Goal: Task Accomplishment & Management: Use online tool/utility

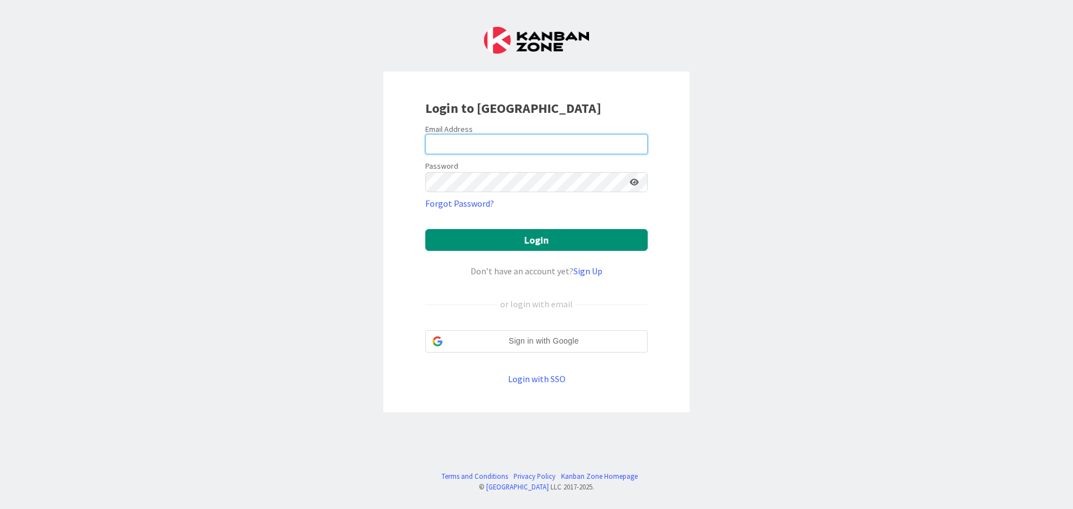
click at [465, 139] on input "email" at bounding box center [536, 144] width 223 height 20
type input "e"
type input "[PERSON_NAME][EMAIL_ADDRESS][PERSON_NAME][DOMAIN_NAME]"
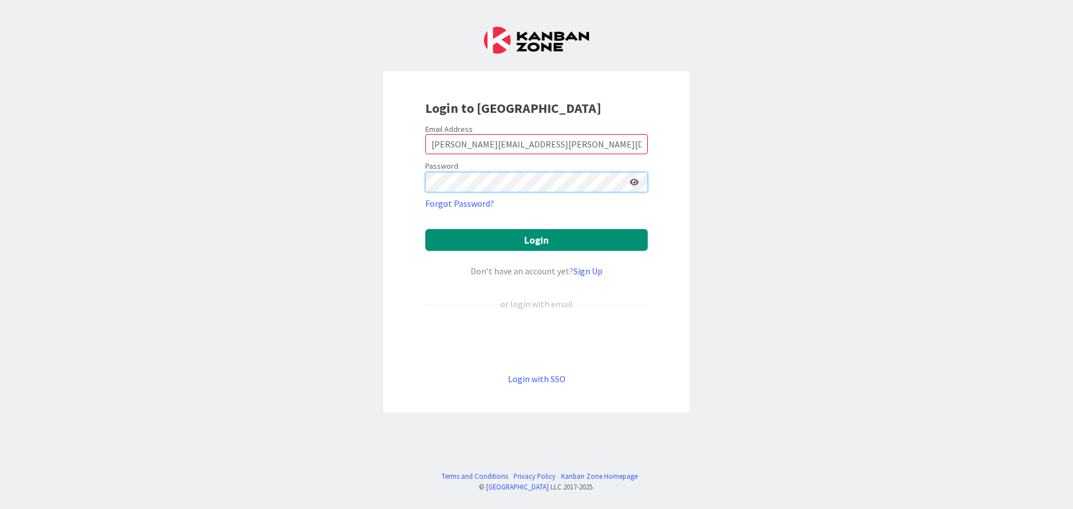
click at [425, 229] on button "Login" at bounding box center [536, 240] width 223 height 22
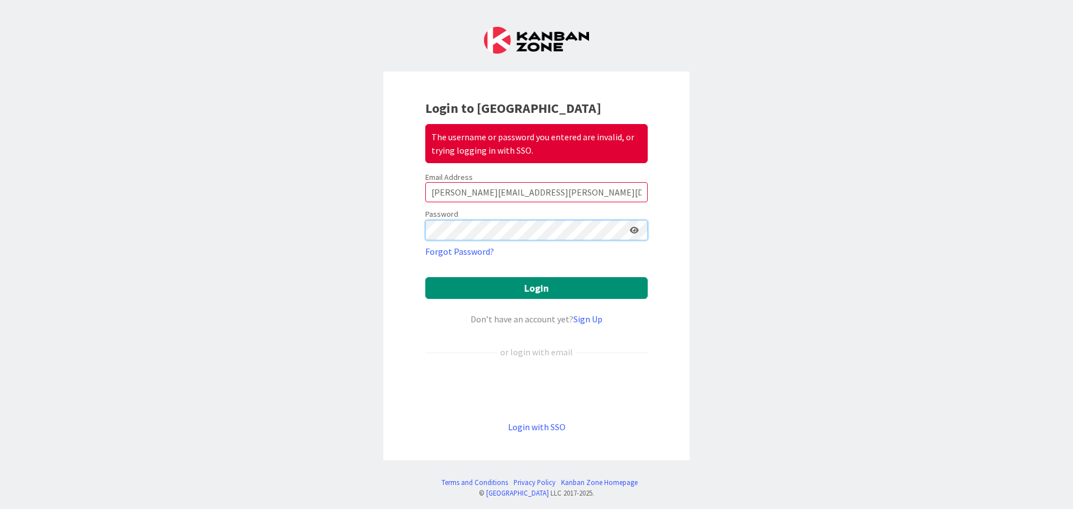
click at [311, 227] on div "Login to Kanban Zone The username or password you entered are invalid, or tryin…" at bounding box center [536, 254] width 1073 height 509
click at [425, 277] on button "Login" at bounding box center [536, 288] width 223 height 22
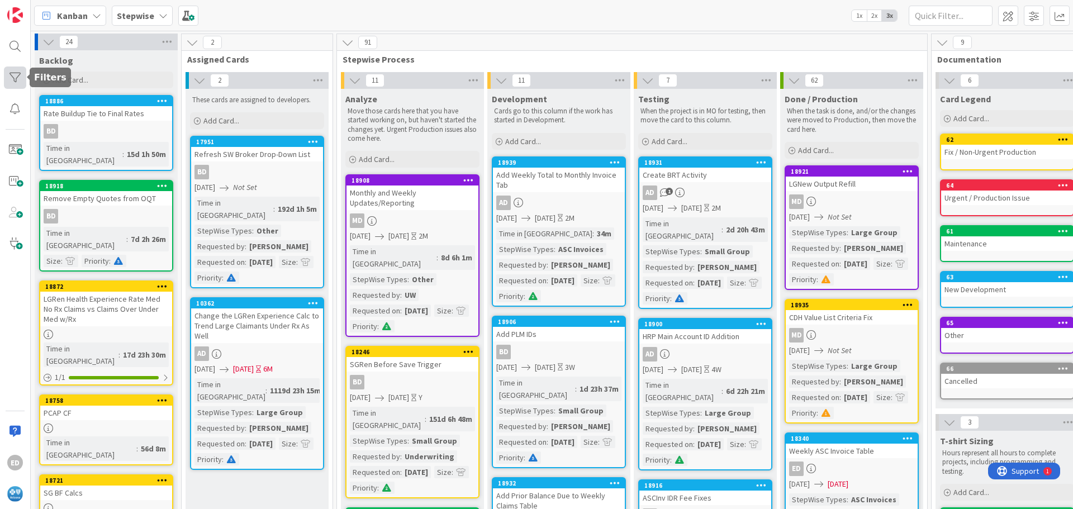
click at [20, 79] on div at bounding box center [15, 78] width 22 height 22
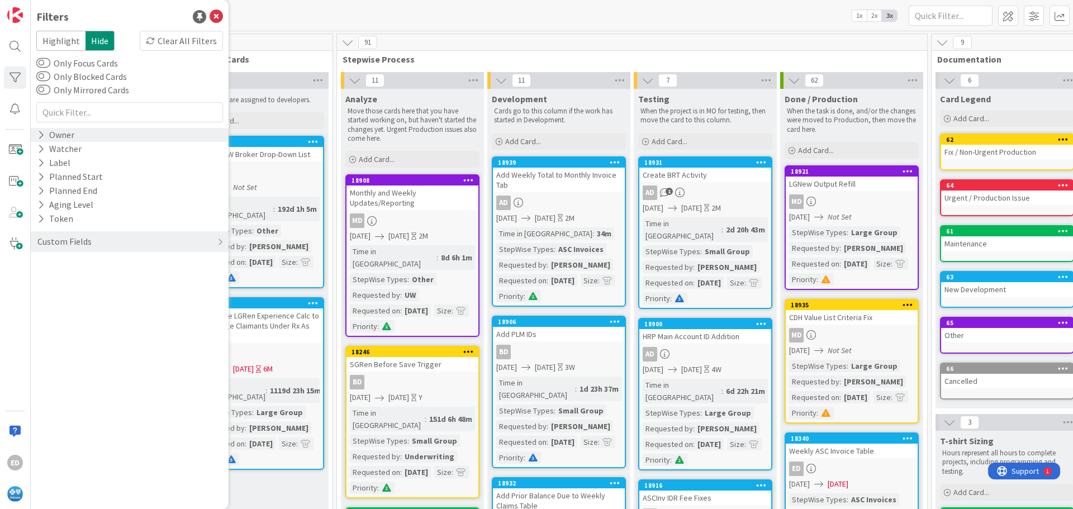
click at [52, 133] on div "Owner" at bounding box center [55, 135] width 39 height 14
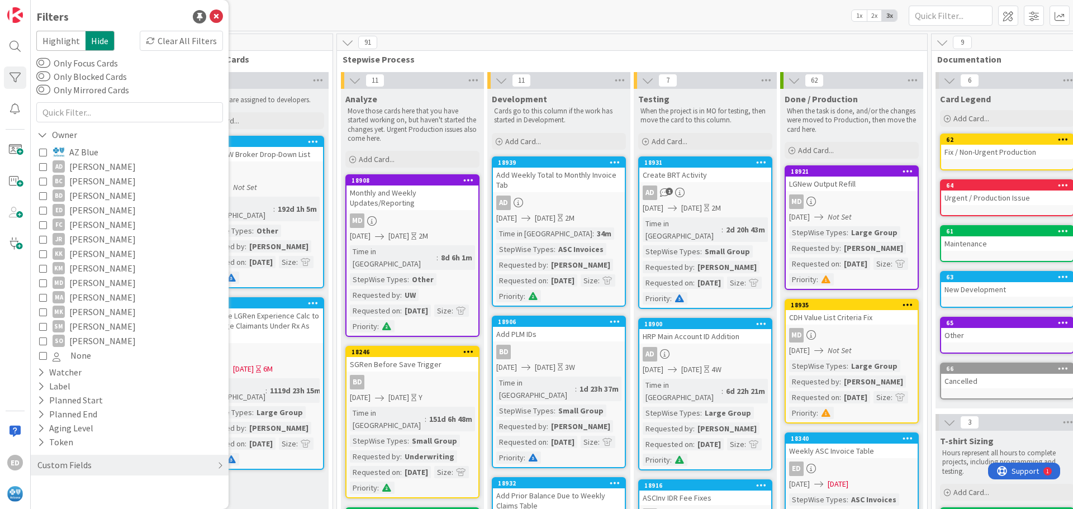
click at [44, 209] on icon at bounding box center [43, 210] width 8 height 8
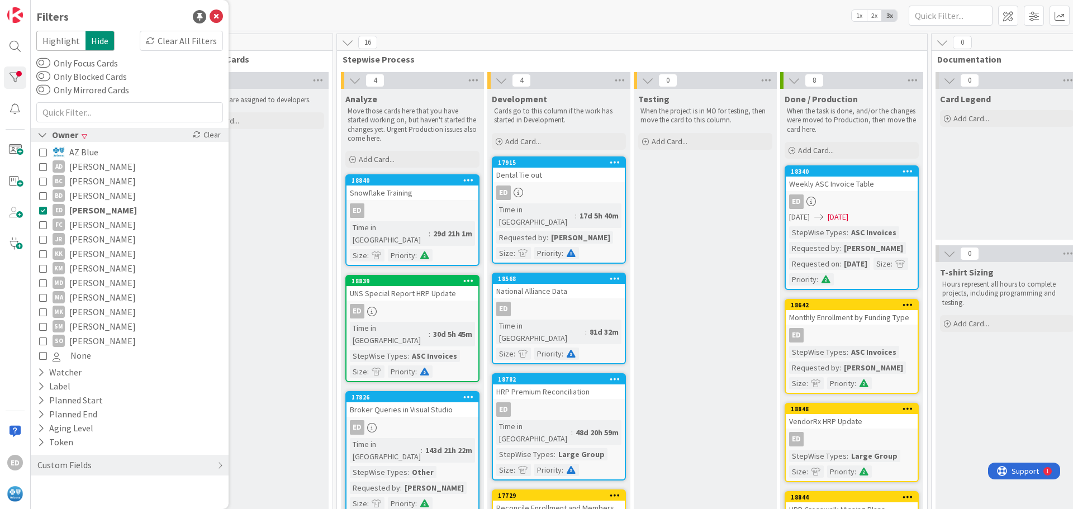
click at [67, 137] on div "Owner" at bounding box center [57, 135] width 43 height 14
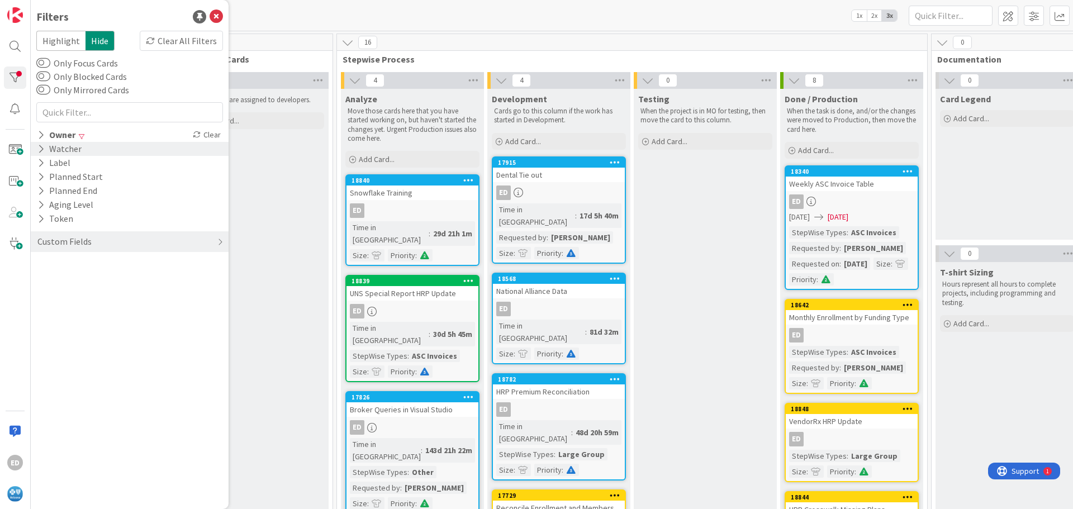
click at [44, 152] on icon at bounding box center [40, 149] width 7 height 10
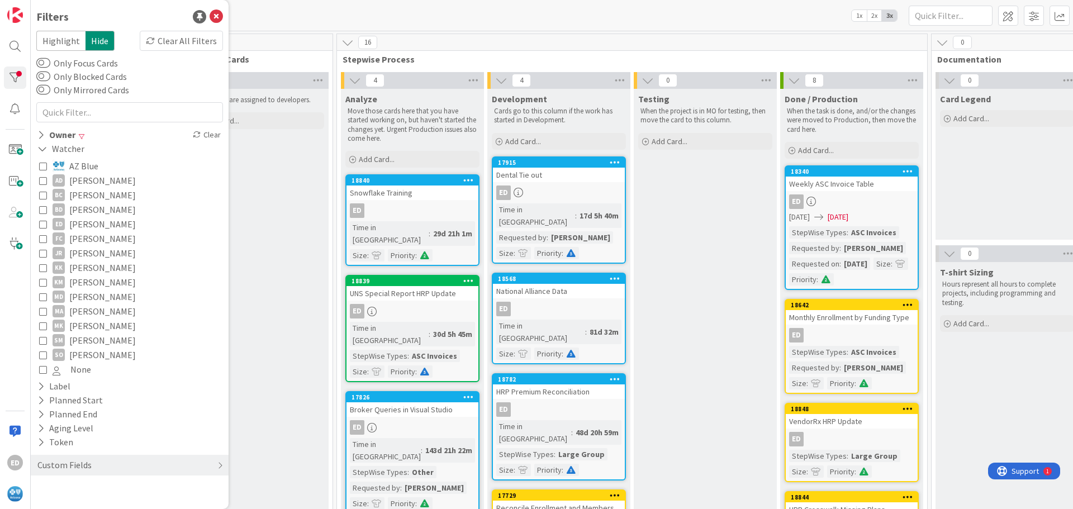
click at [40, 221] on icon at bounding box center [43, 224] width 8 height 8
click at [69, 153] on div "Watcher" at bounding box center [61, 149] width 51 height 14
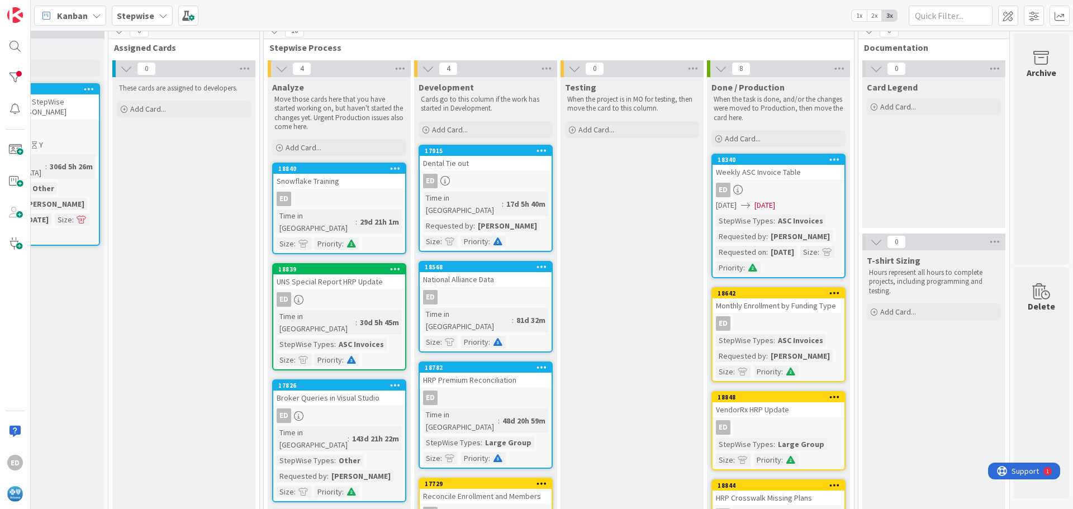
scroll to position [0, 82]
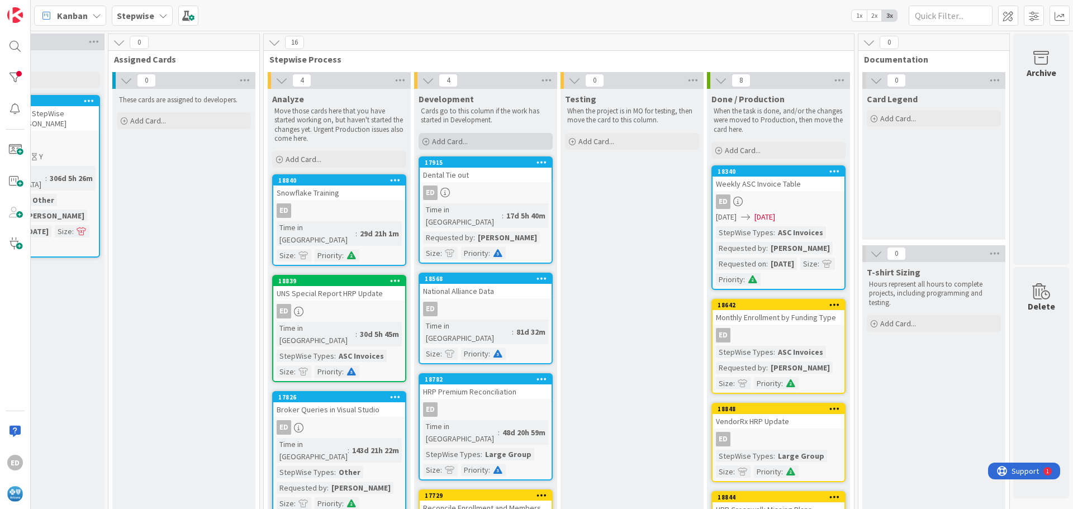
click at [443, 143] on span "Add Card..." at bounding box center [450, 141] width 36 height 10
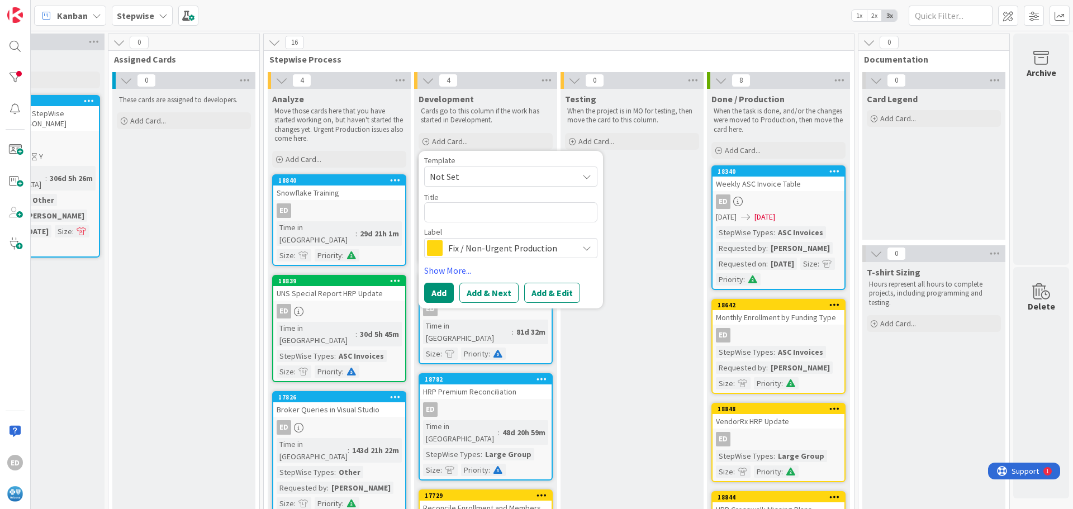
click at [457, 213] on textarea at bounding box center [510, 212] width 173 height 20
type textarea "x"
type textarea "H"
type textarea "x"
type textarea "H"
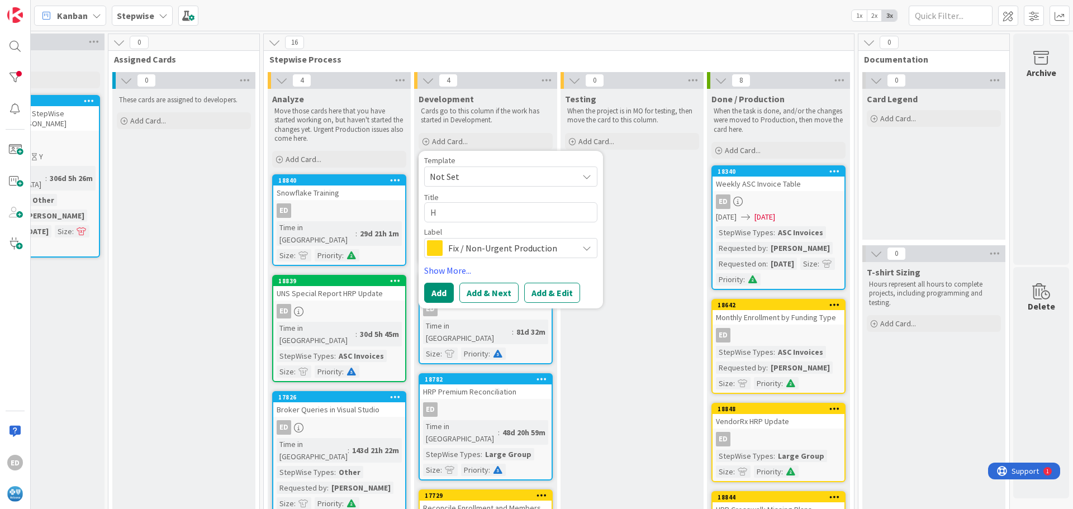
type textarea "x"
type textarea "HR"
type textarea "x"
type textarea "HRP"
type textarea "x"
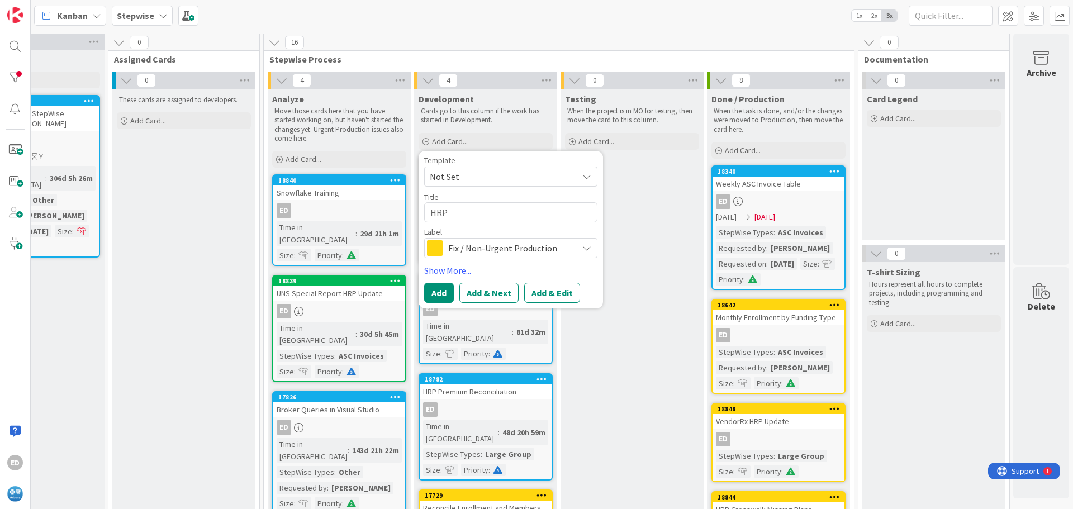
type textarea "HRP"
type textarea "x"
type textarea "HRP T"
type textarea "x"
type textarea "HRP Te"
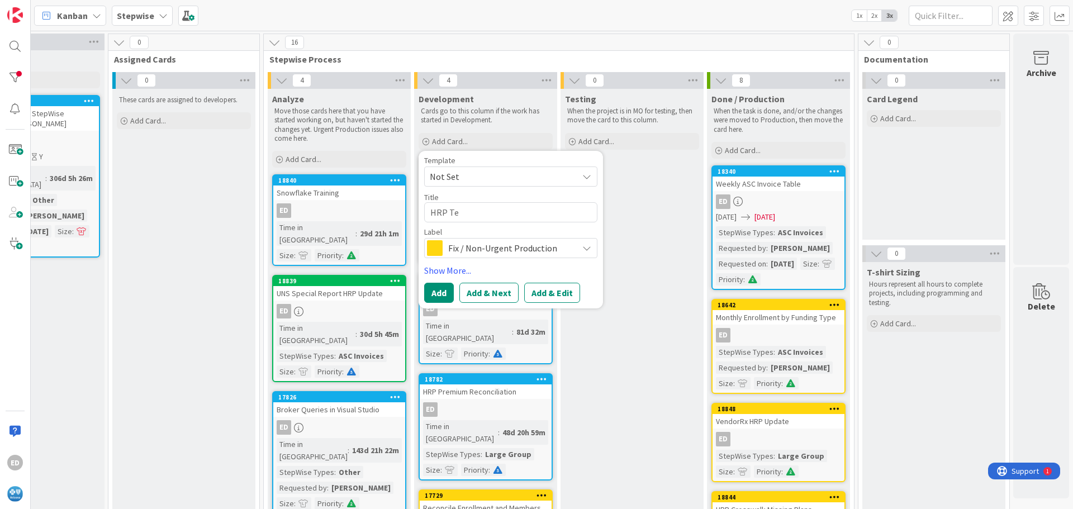
type textarea "x"
type textarea "HRP Ter"
type textarea "x"
type textarea "HRP Term"
type textarea "x"
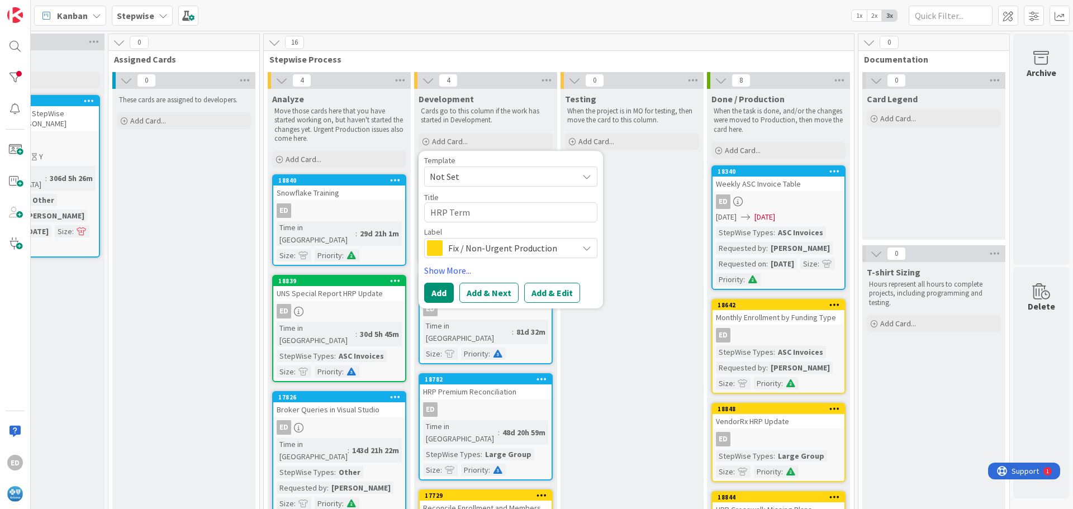
type textarea "HRP Term"
type textarea "x"
type textarea "HRP Term D"
type textarea "x"
type textarea "HRP Term Da"
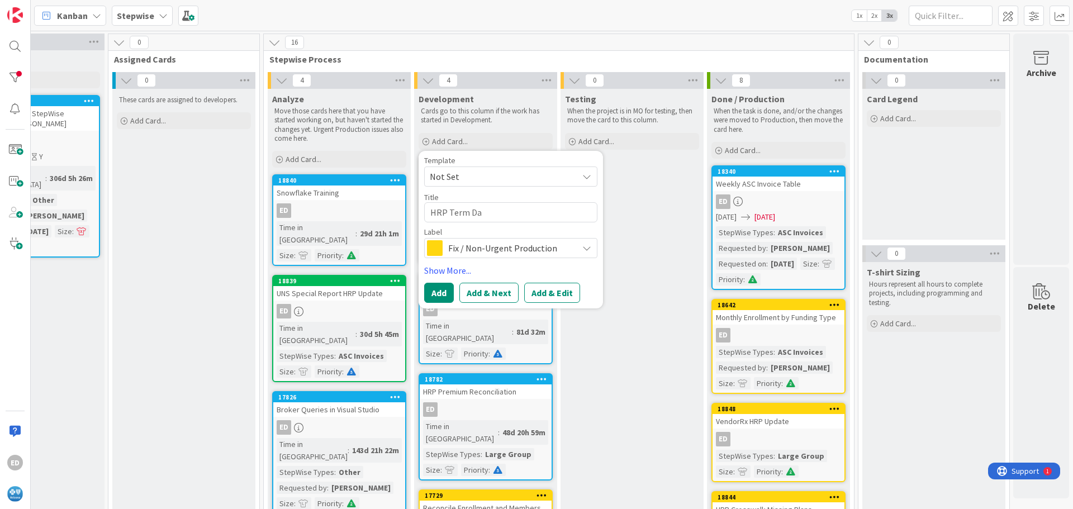
type textarea "x"
type textarea "HRP Term Dat"
type textarea "x"
type textarea "HRP Term Date"
type textarea "x"
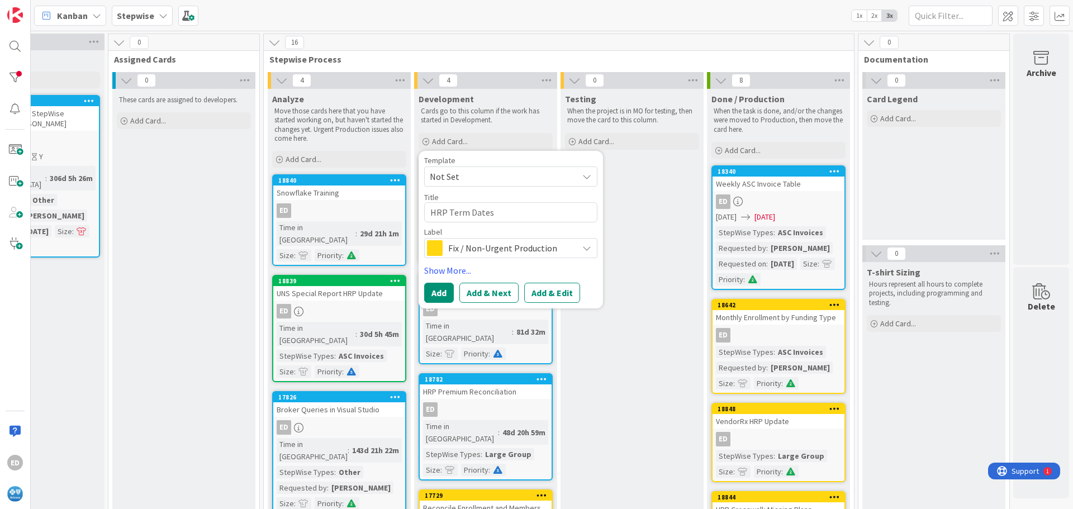
type textarea "HRP Term Dates"
click at [468, 251] on span "Fix / Non-Urgent Production" at bounding box center [510, 248] width 124 height 16
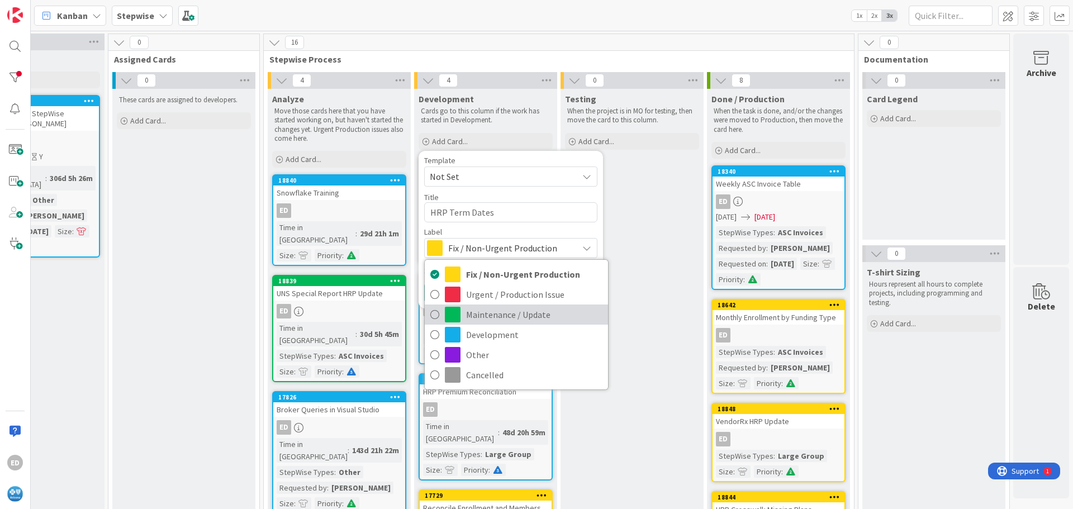
click at [484, 314] on span "Maintenance / Update" at bounding box center [534, 314] width 136 height 17
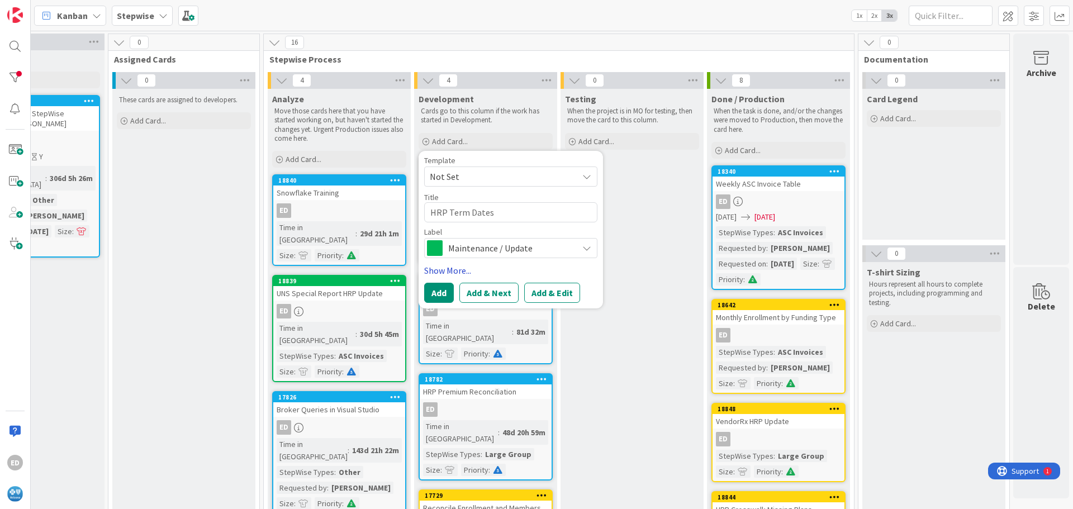
click at [437, 271] on link "Show More..." at bounding box center [510, 270] width 173 height 13
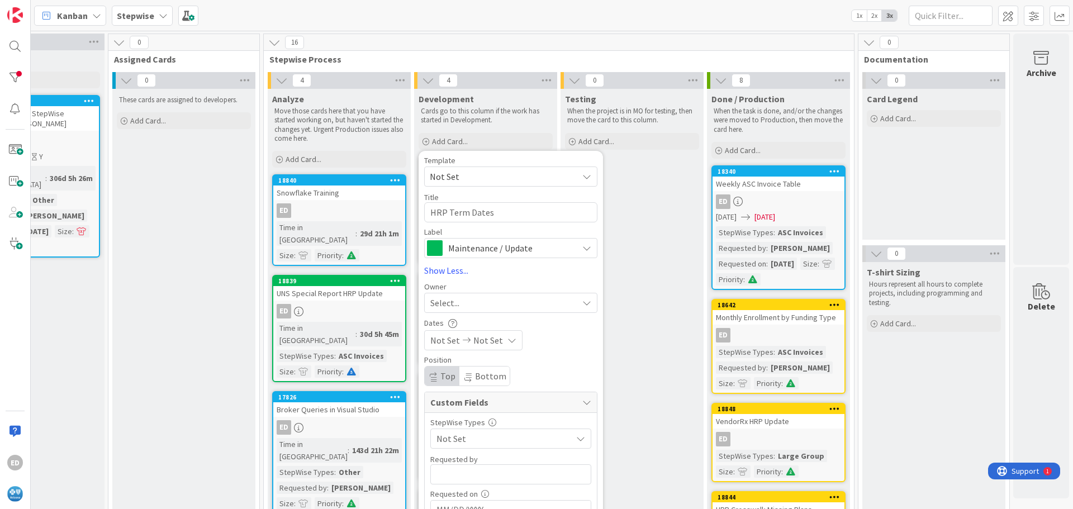
click at [453, 300] on div "Select..." at bounding box center [504, 302] width 148 height 13
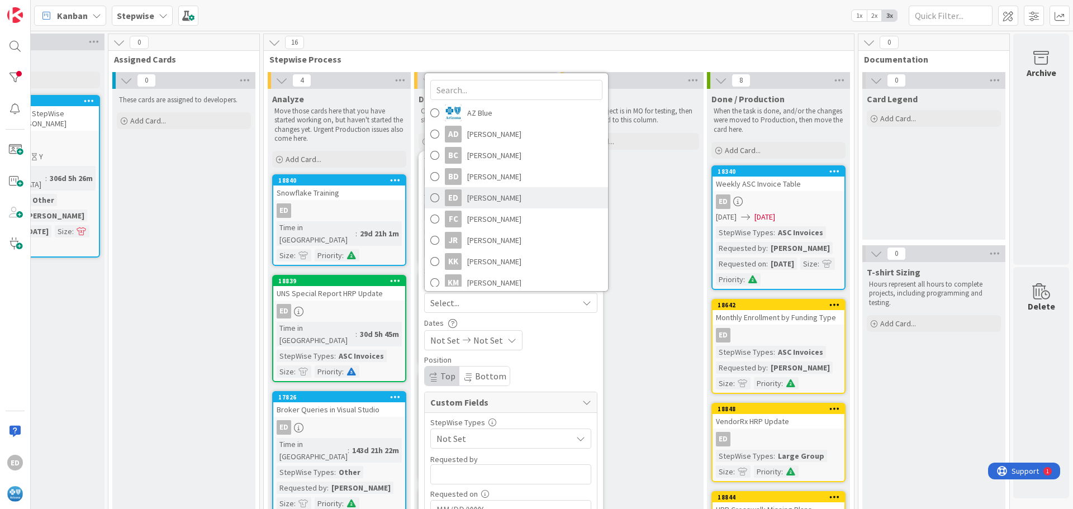
click at [480, 197] on span "[PERSON_NAME]" at bounding box center [494, 198] width 54 height 17
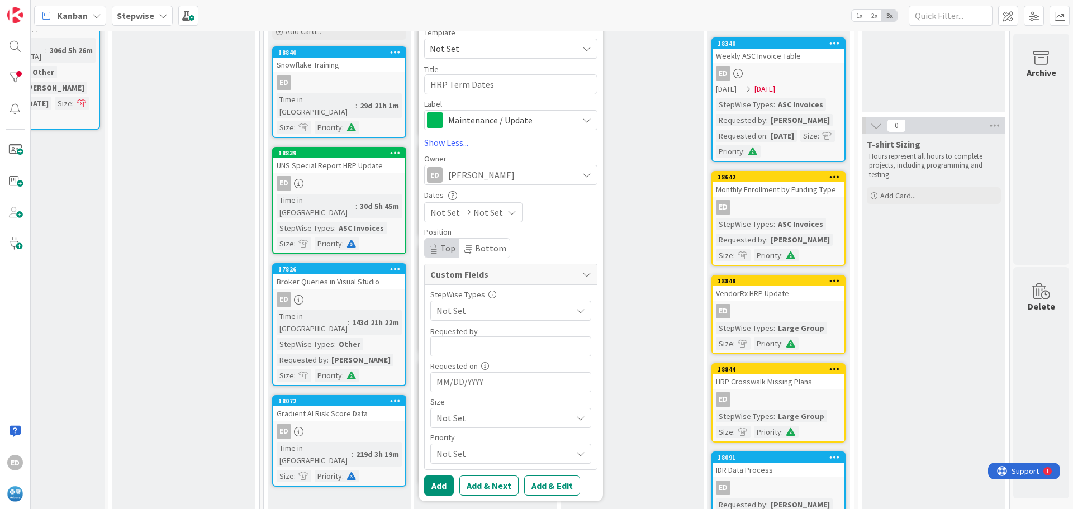
scroll to position [112, 82]
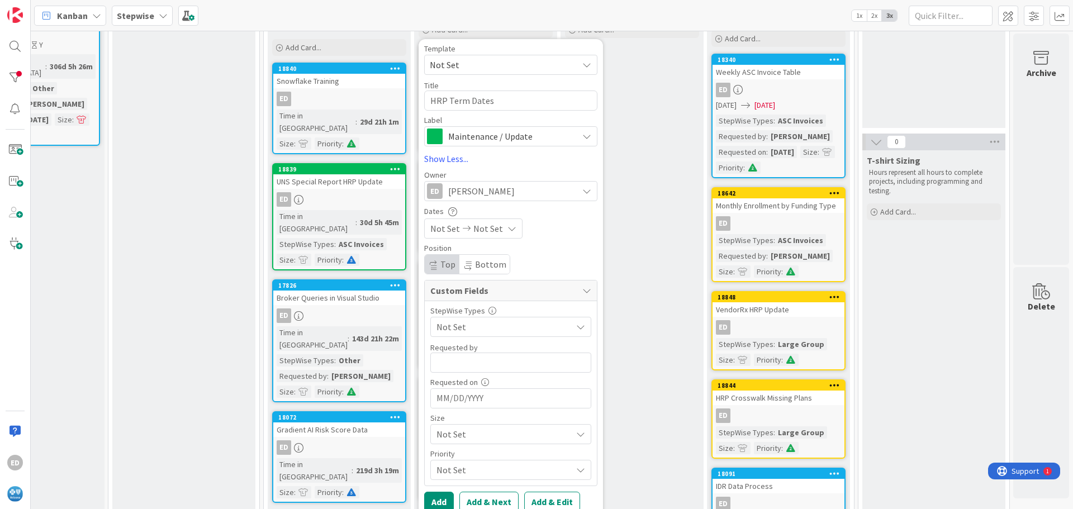
click at [461, 434] on span "Not Set" at bounding box center [502, 435] width 130 height 16
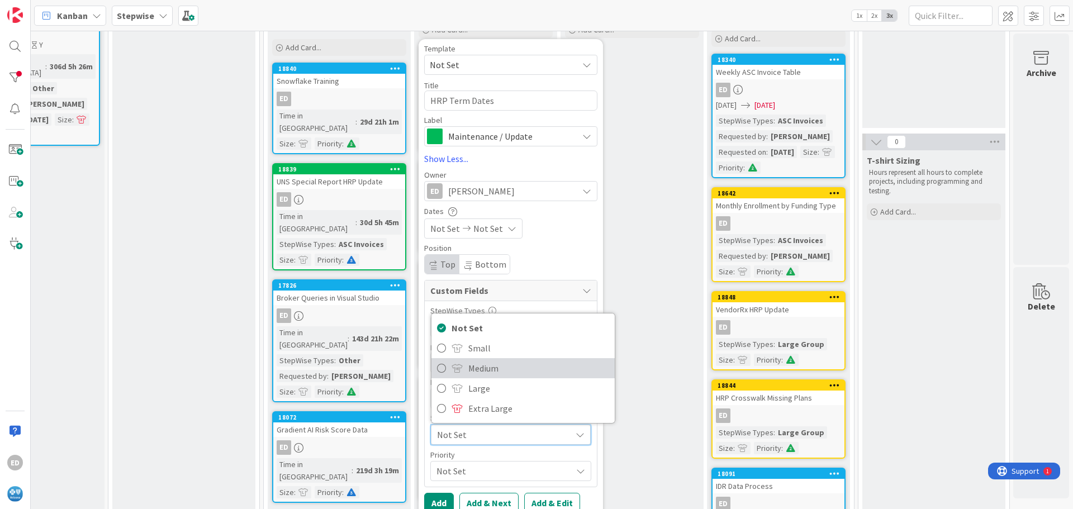
click at [468, 375] on span "Medium" at bounding box center [538, 368] width 141 height 17
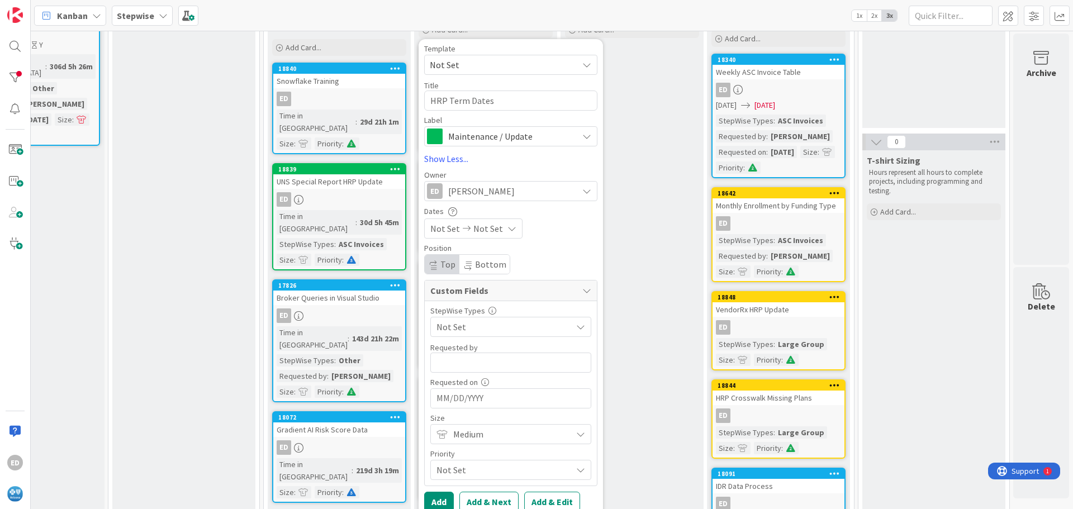
click at [461, 473] on span "Not Set" at bounding box center [502, 470] width 130 height 16
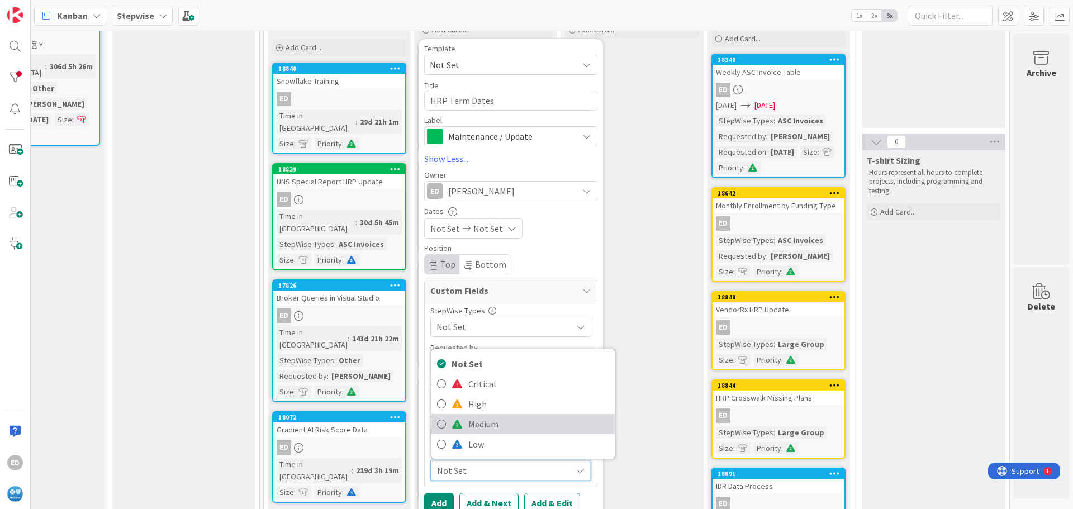
click at [475, 425] on span "Medium" at bounding box center [538, 424] width 141 height 17
type textarea "x"
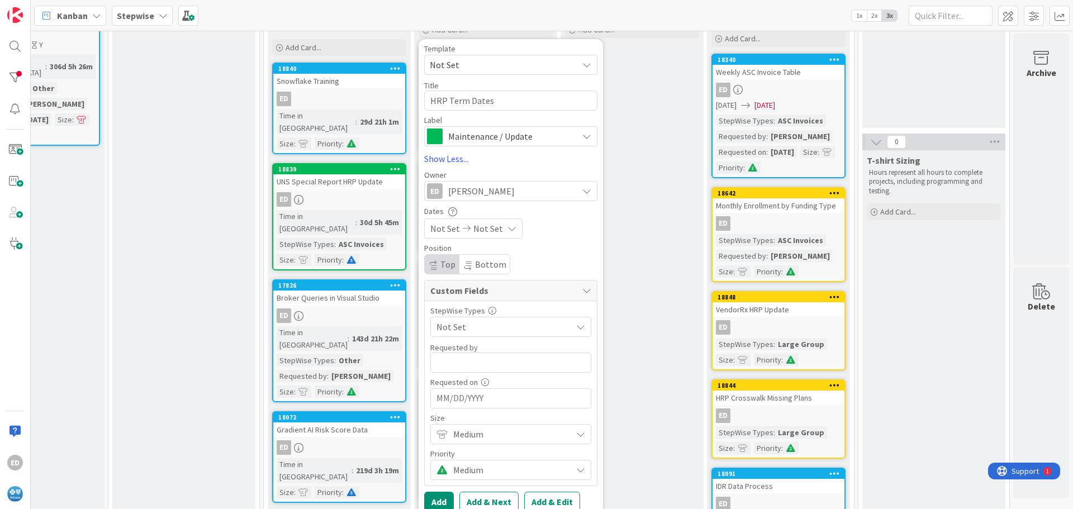
scroll to position [168, 82]
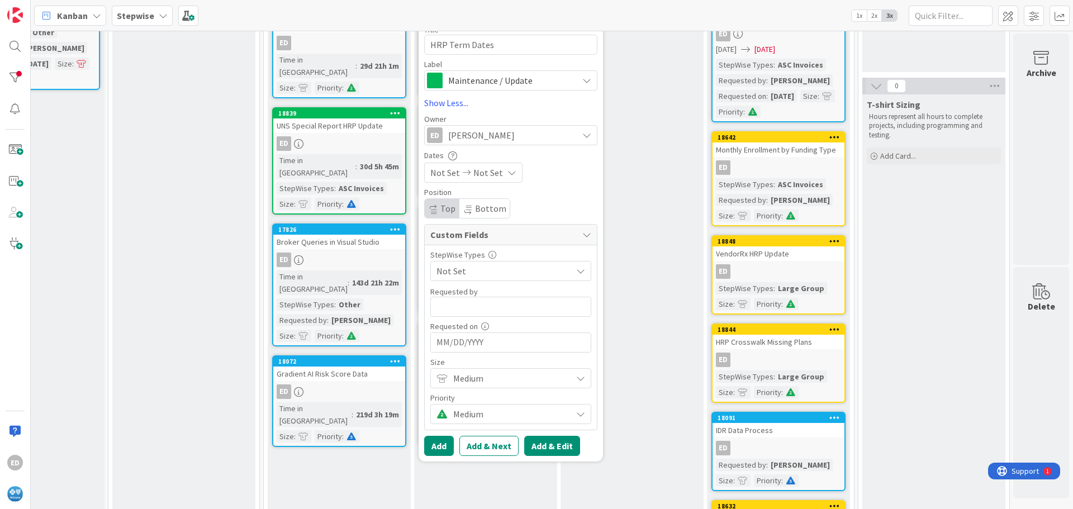
click at [550, 445] on button "Add & Edit" at bounding box center [552, 446] width 56 height 20
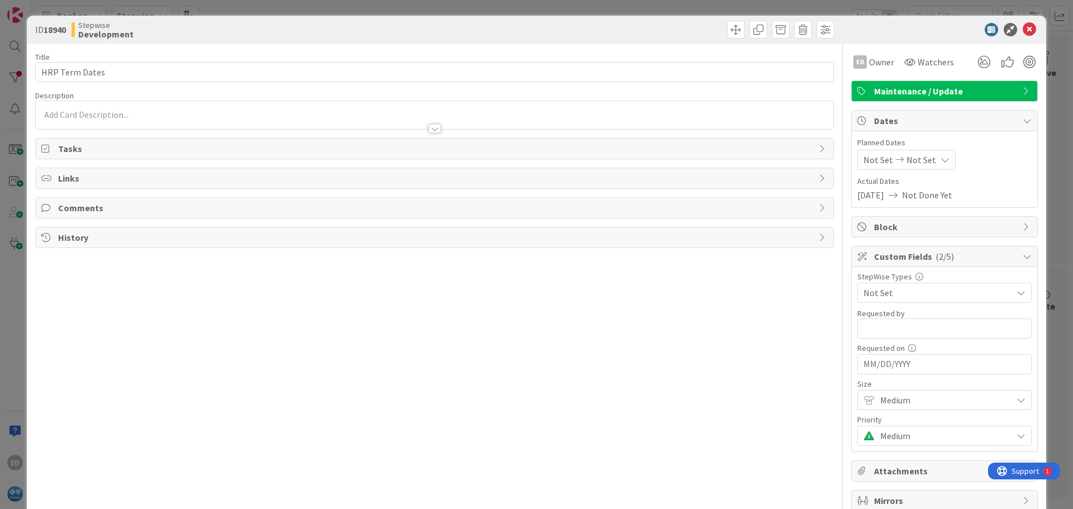
click at [133, 110] on div at bounding box center [435, 115] width 798 height 28
